Goal: Check status

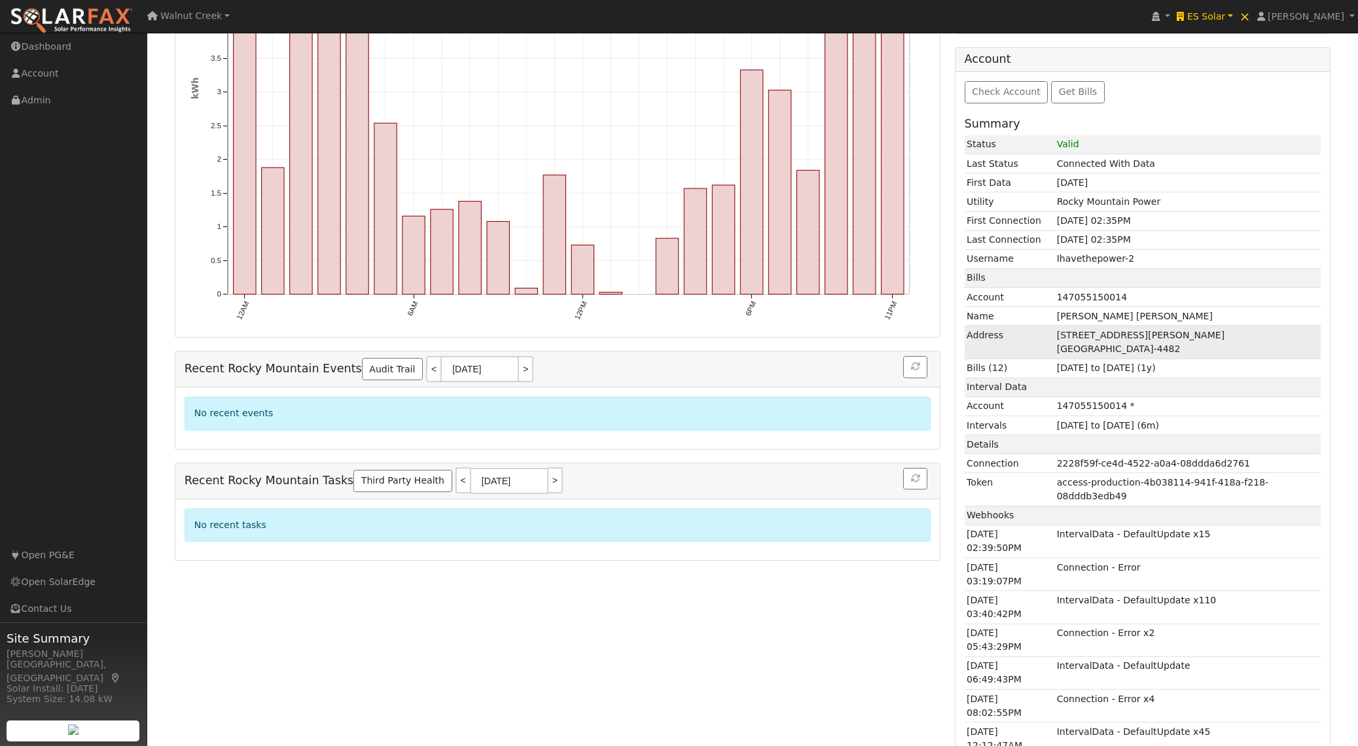
scroll to position [342, 0]
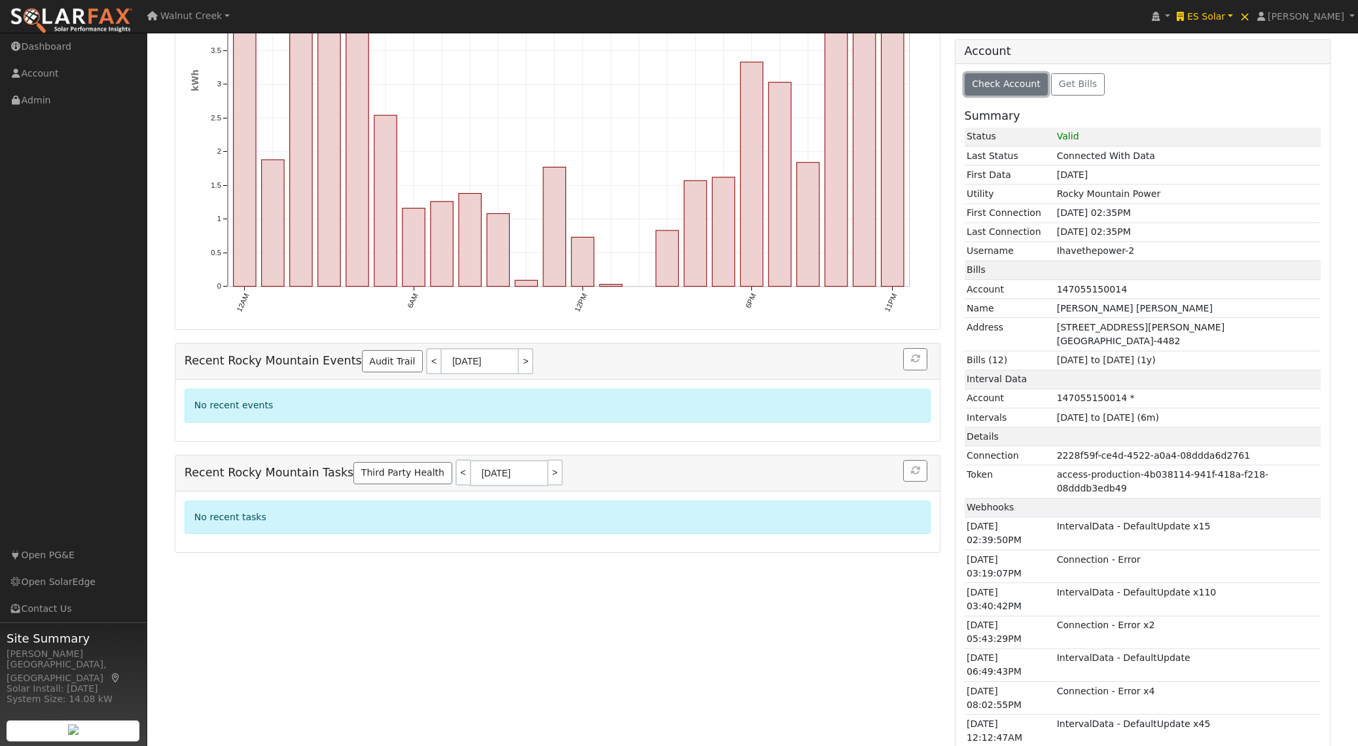
click at [1021, 79] on span "Check Account" at bounding box center [1006, 84] width 69 height 10
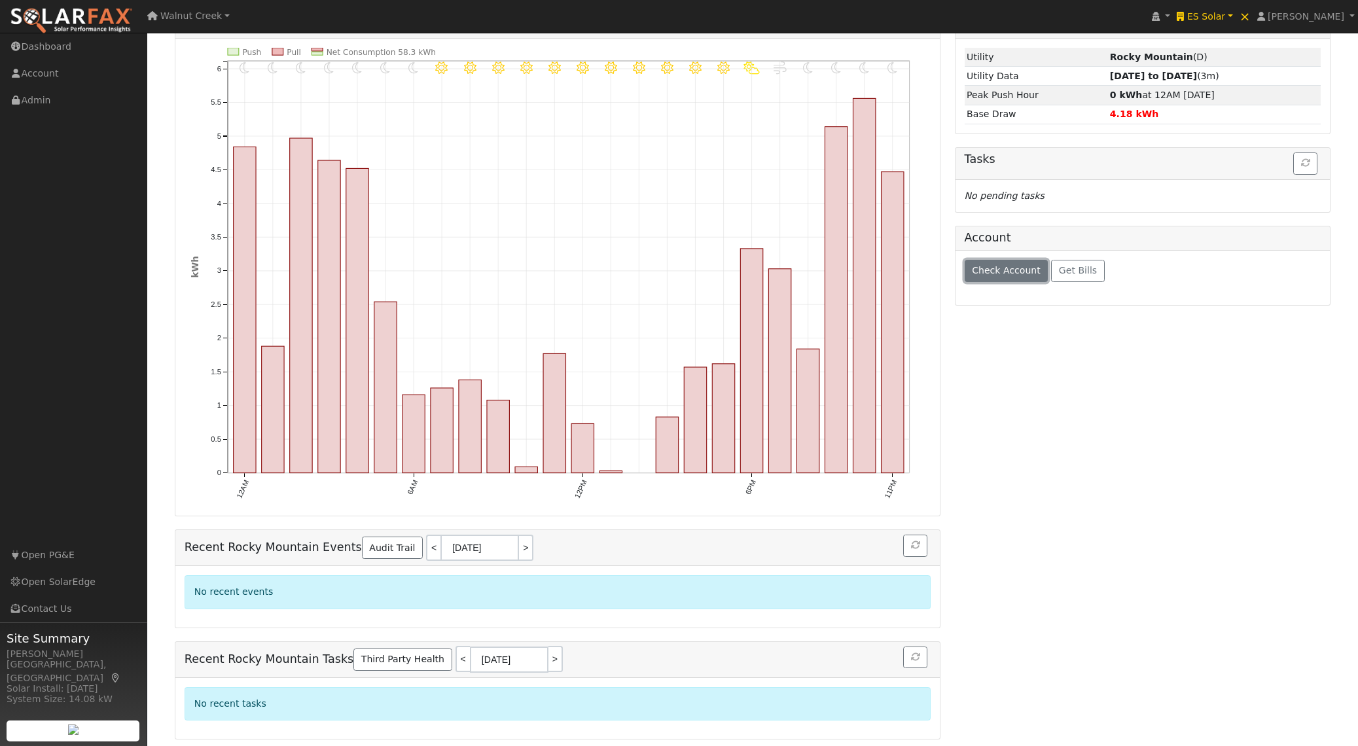
click at [1015, 274] on span "Check Account" at bounding box center [1006, 270] width 69 height 10
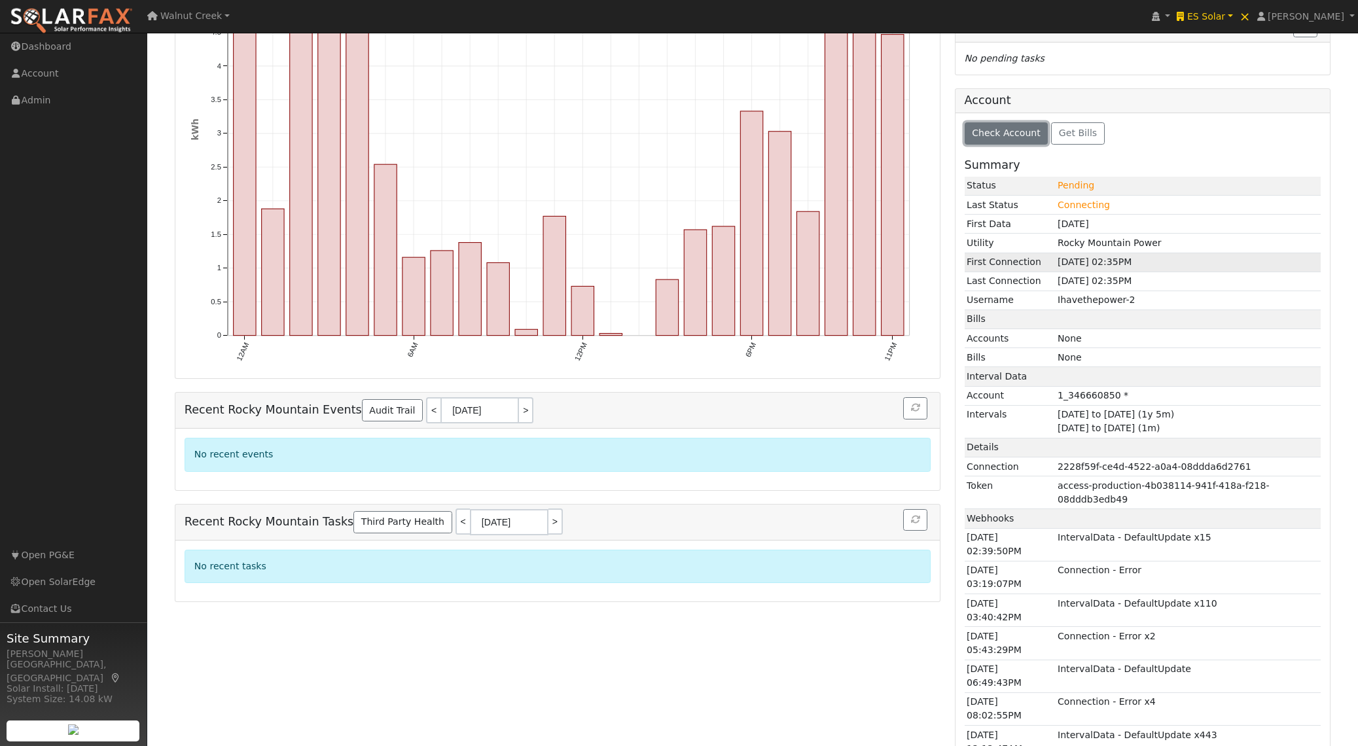
scroll to position [304, 0]
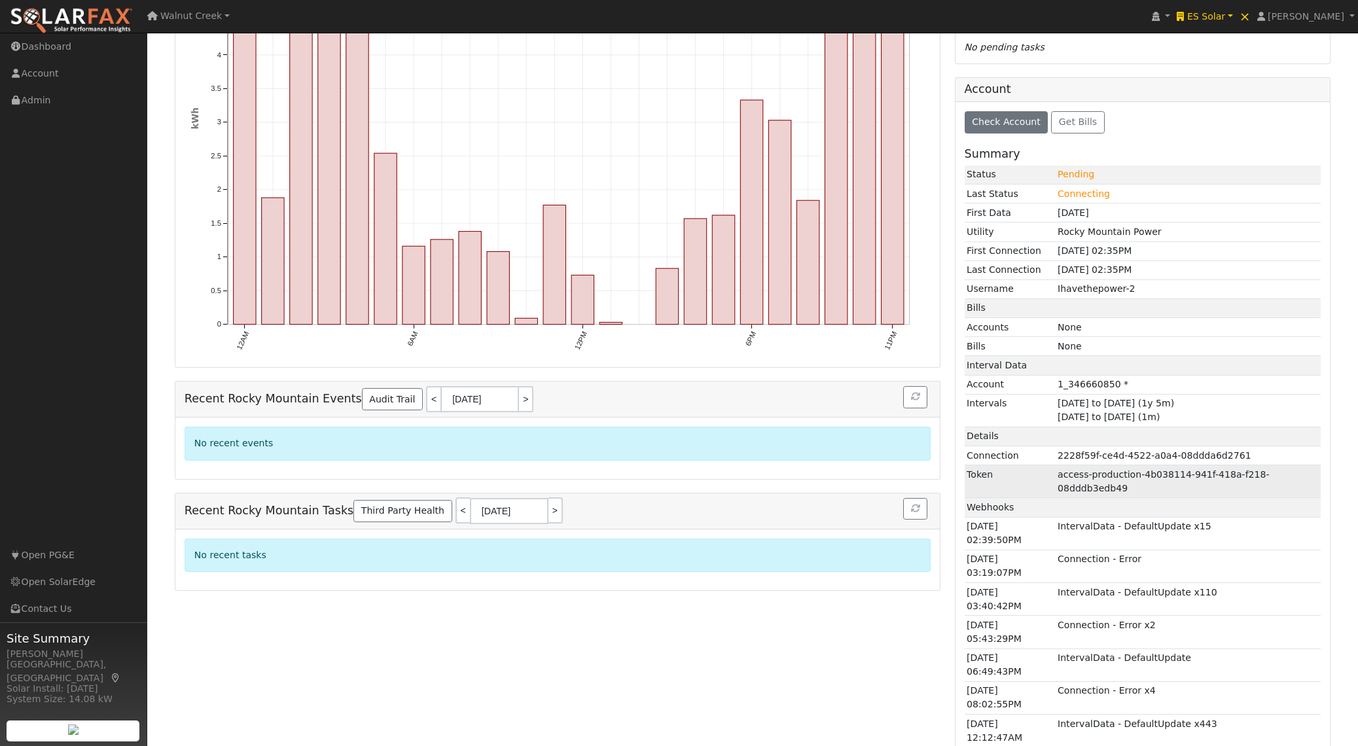
click at [1080, 479] on td "access-production-4b038114-941f-418a-f218-08dddb3edb49" at bounding box center [1189, 481] width 266 height 33
drag, startPoint x: 1080, startPoint y: 479, endPoint x: 1109, endPoint y: 492, distance: 32.5
click at [1109, 492] on td "access-production-4b038114-941f-418a-f218-08dddb3edb49" at bounding box center [1189, 481] width 266 height 33
copy td "access-production-4b038114-941f-418a-f218-08dddb3edb49"
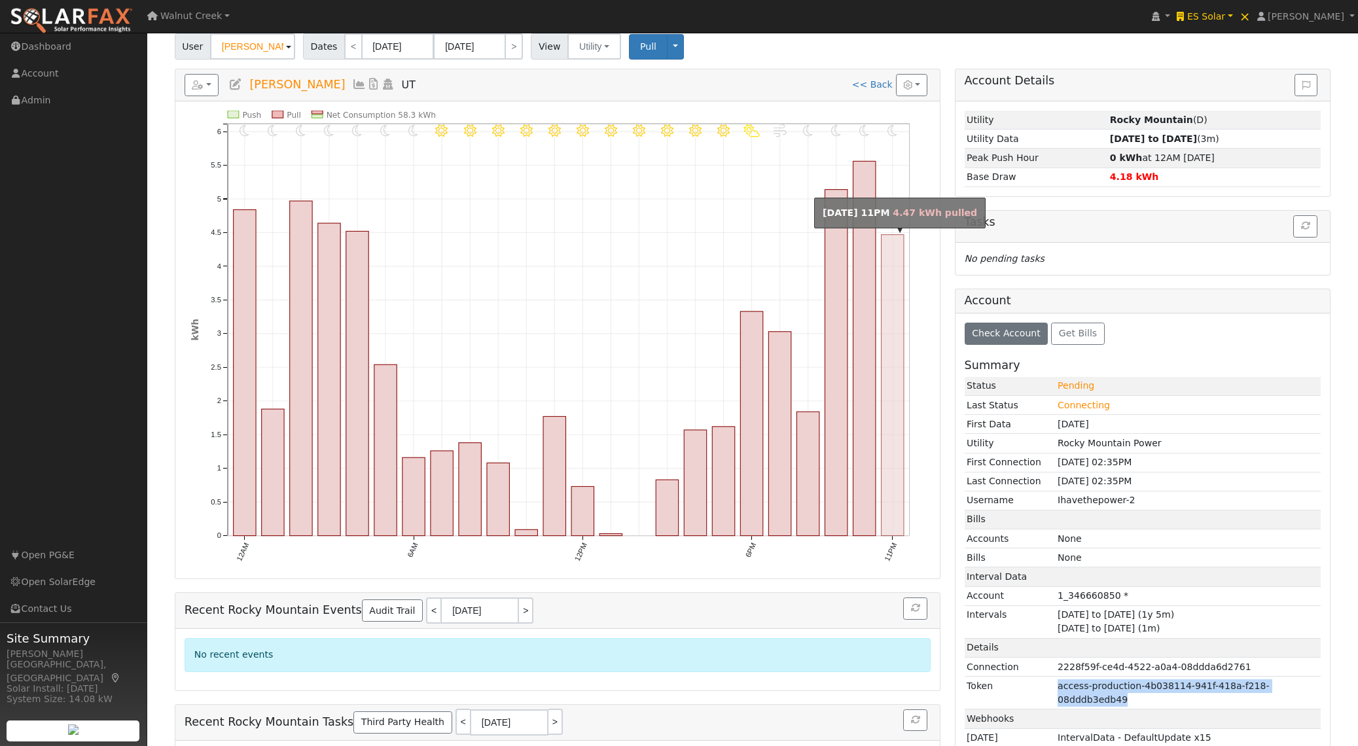
scroll to position [0, 0]
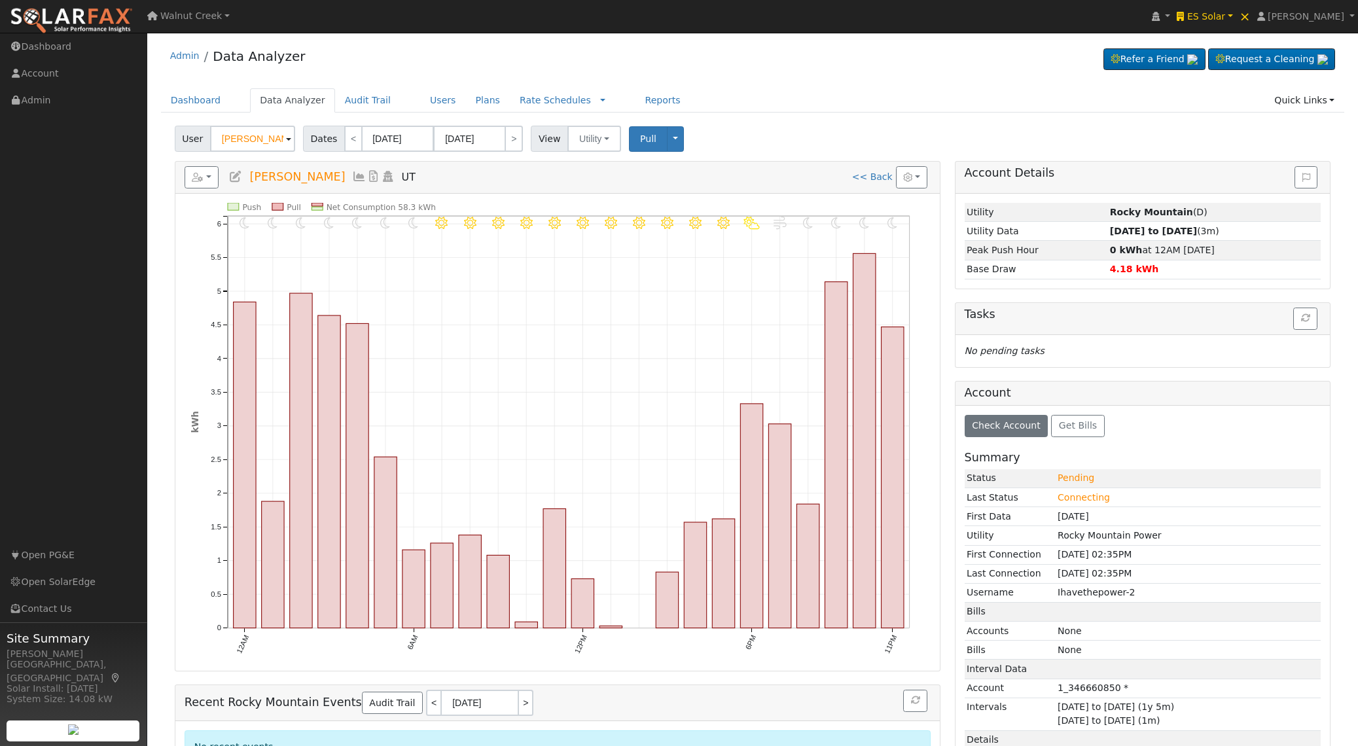
click at [272, 179] on span "[PERSON_NAME]" at bounding box center [297, 176] width 96 height 13
drag, startPoint x: 272, startPoint y: 178, endPoint x: 333, endPoint y: 183, distance: 60.4
click at [303, 177] on span "[PERSON_NAME]" at bounding box center [297, 176] width 96 height 13
copy h5 "[PERSON_NAME] UT"
click at [983, 424] on span "Check Account" at bounding box center [1006, 425] width 69 height 10
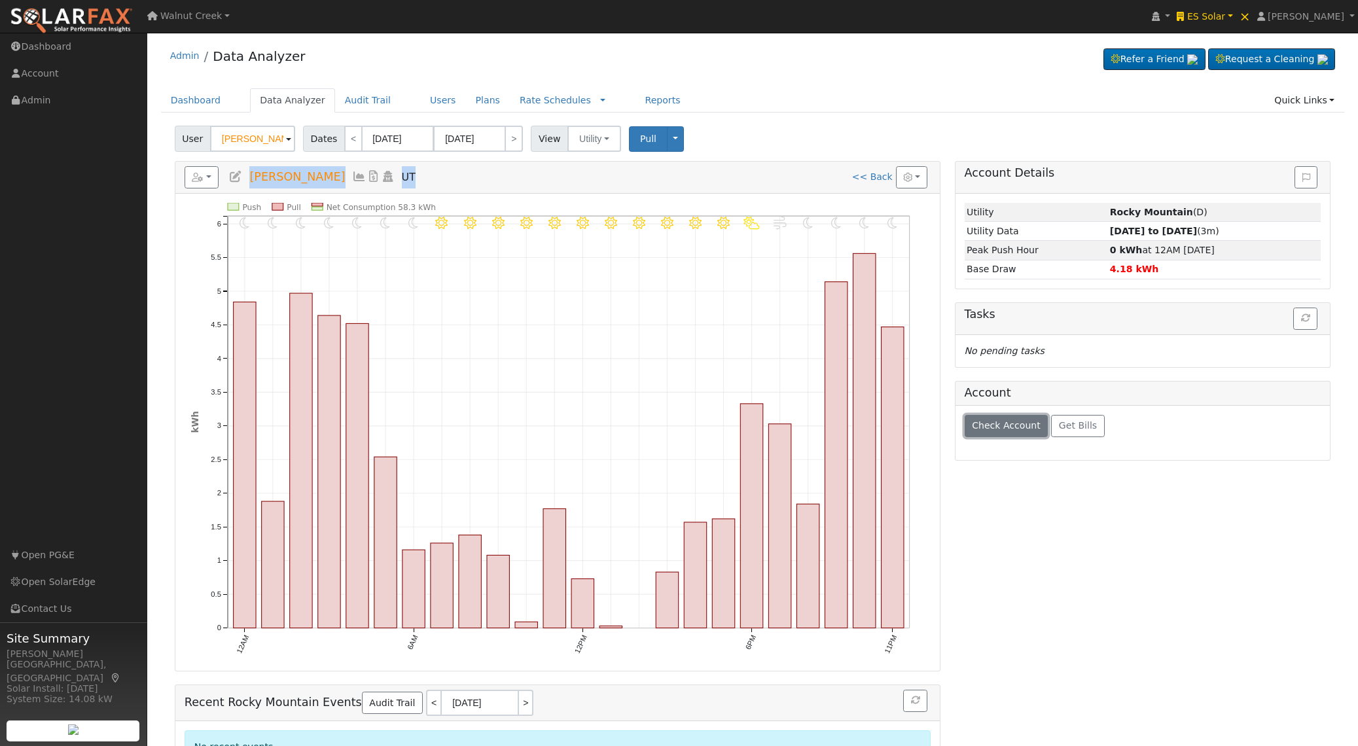
click at [986, 422] on span "Check Account" at bounding box center [1006, 425] width 69 height 10
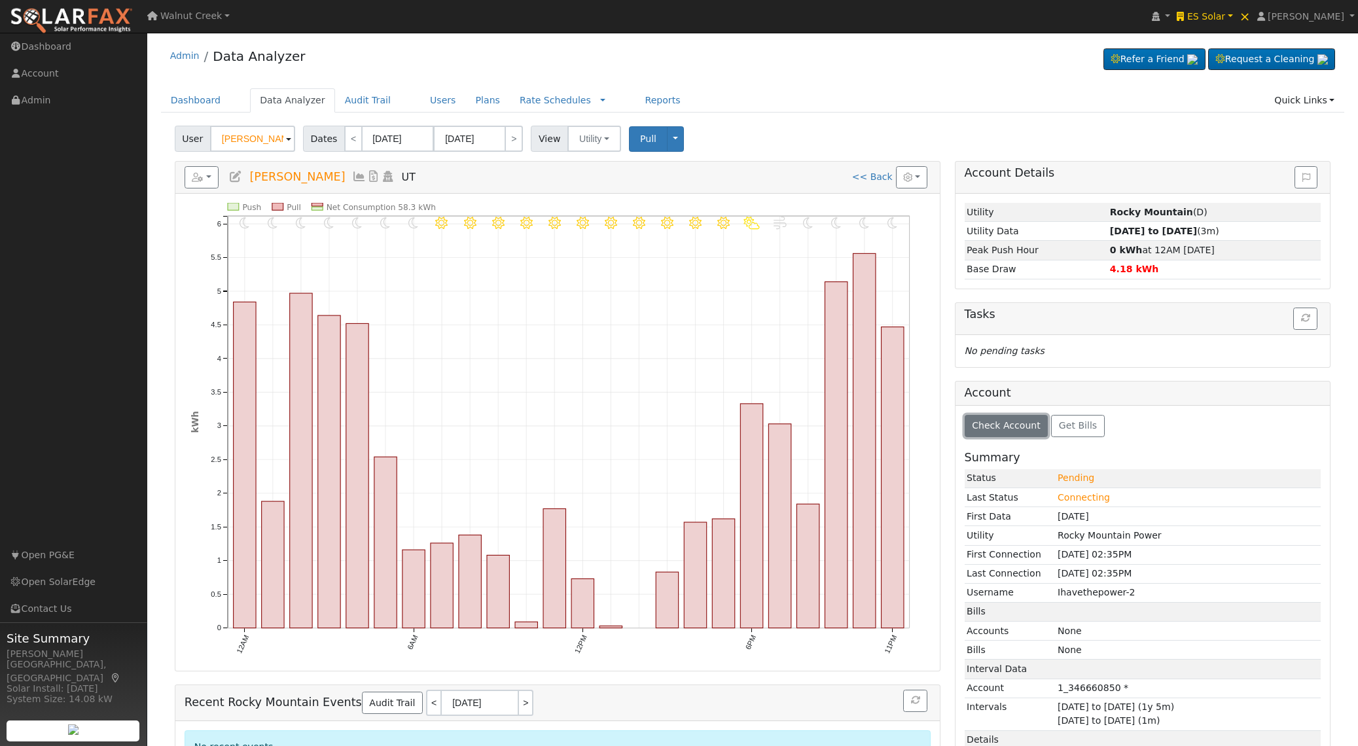
click at [1015, 427] on span "Check Account" at bounding box center [1006, 425] width 69 height 10
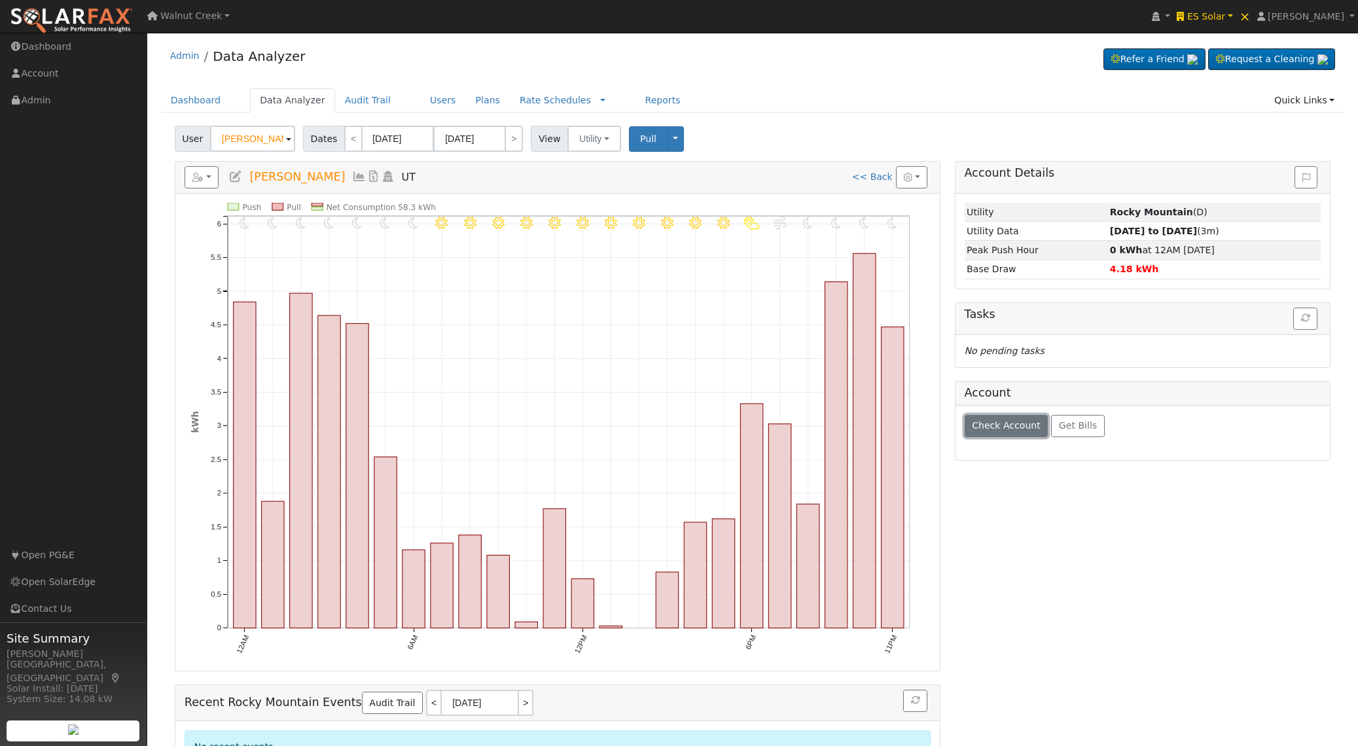
click at [1015, 427] on span "Check Account" at bounding box center [1006, 425] width 69 height 10
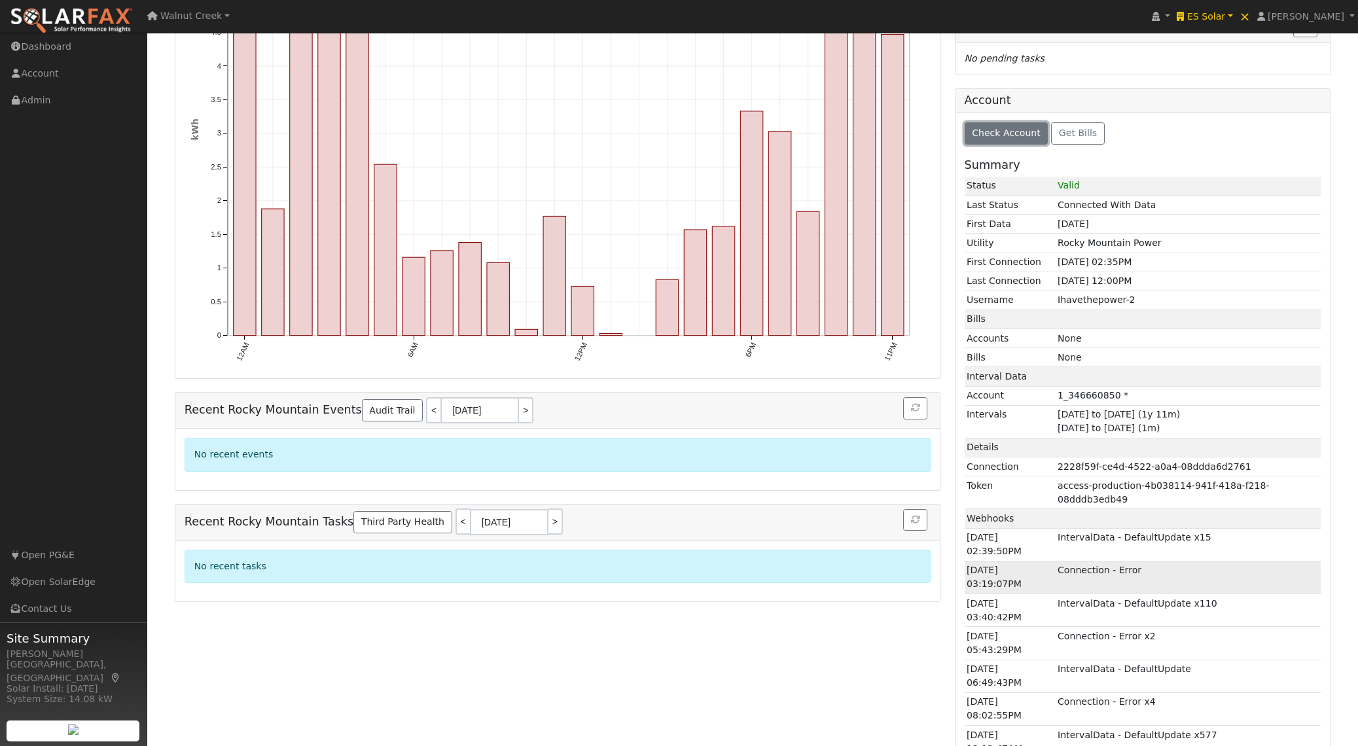
scroll to position [270, 0]
